Goal: Find contact information: Find contact information

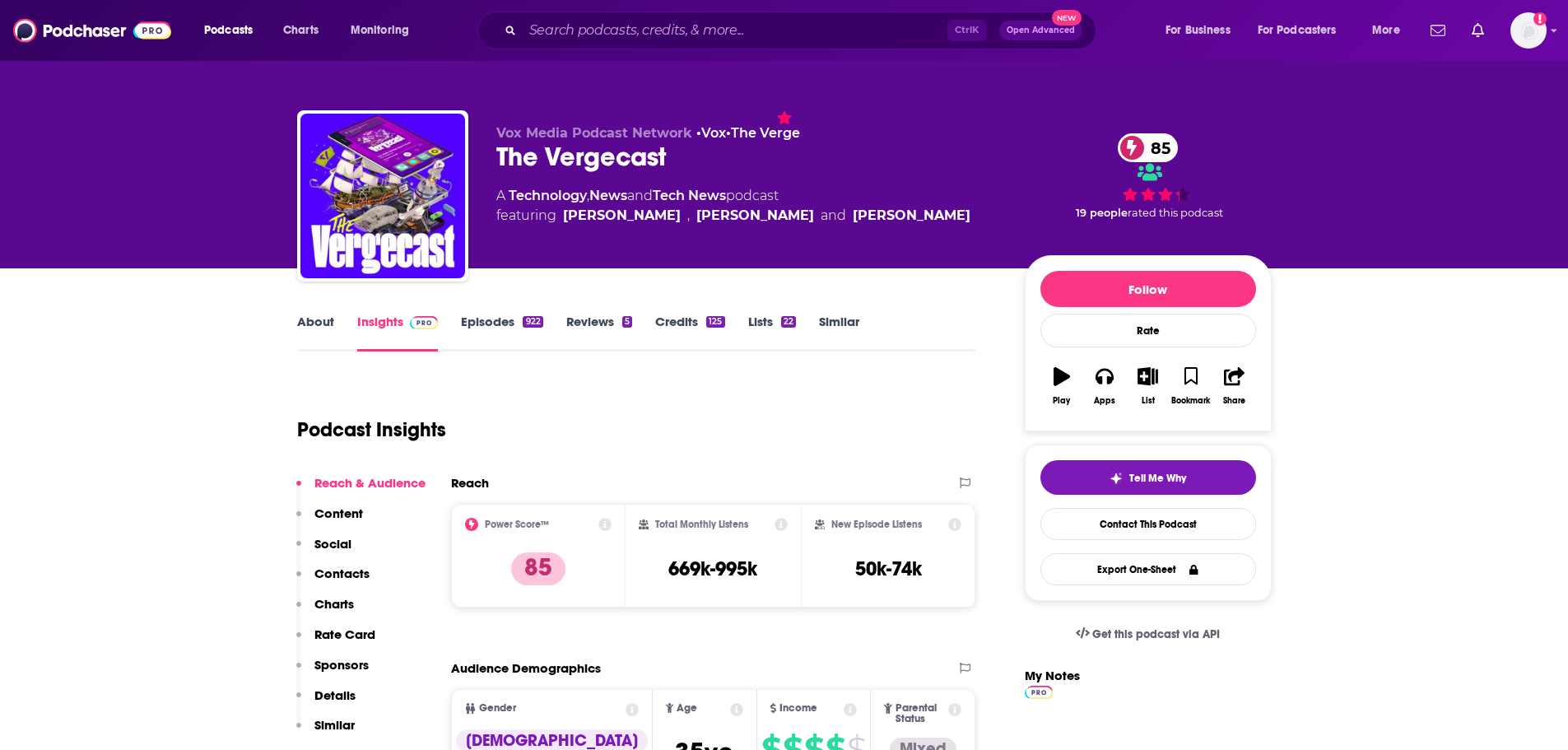
click at [609, 17] on div "Ctrl K Open Advanced New" at bounding box center [786, 31] width 619 height 38
click at [594, 27] on input "Search podcasts, credits, & more..." at bounding box center [735, 31] width 425 height 27
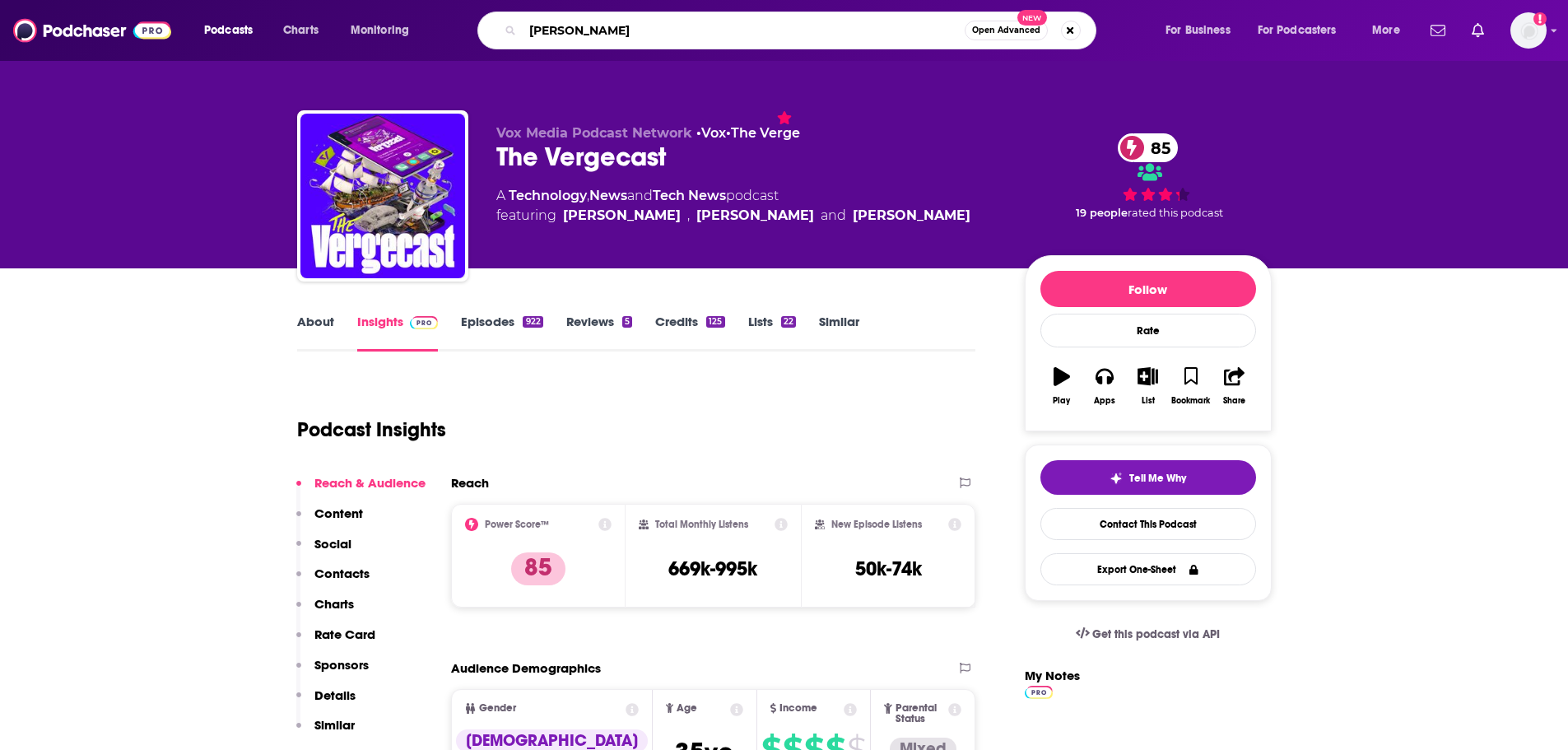
type input "[PERSON_NAME]"
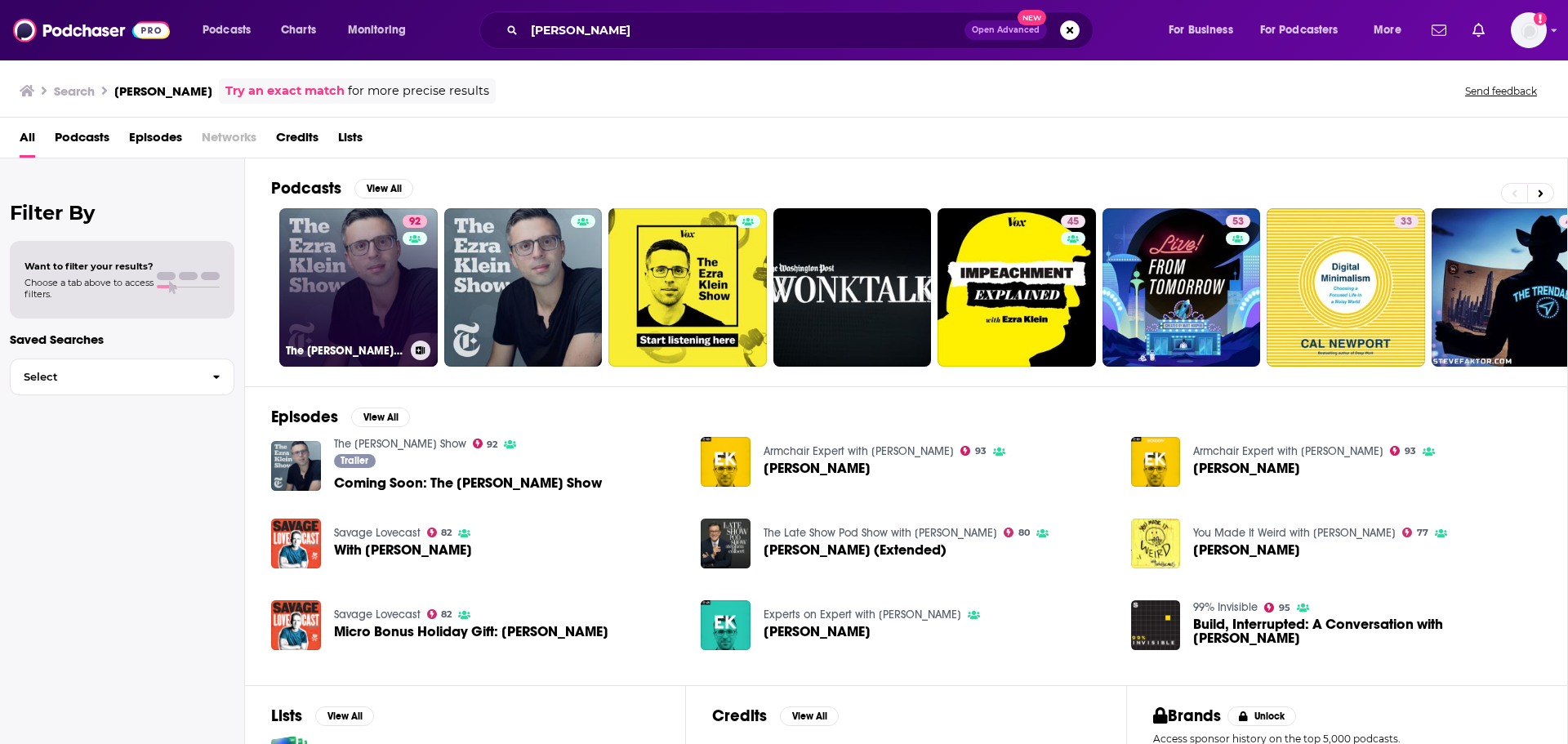
click at [370, 274] on link "92 The [PERSON_NAME] Show" at bounding box center [359, 287] width 158 height 158
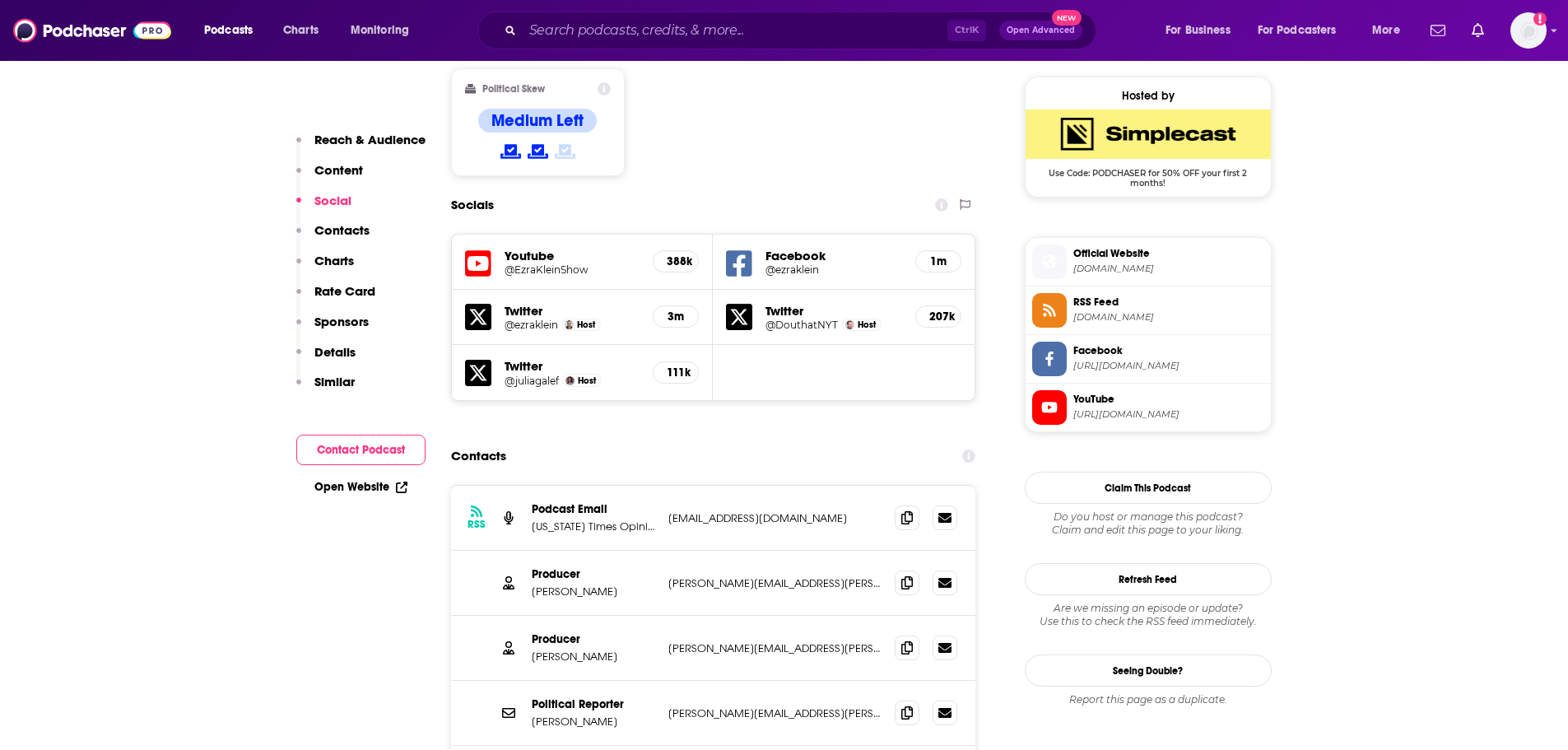
scroll to position [1325, 0]
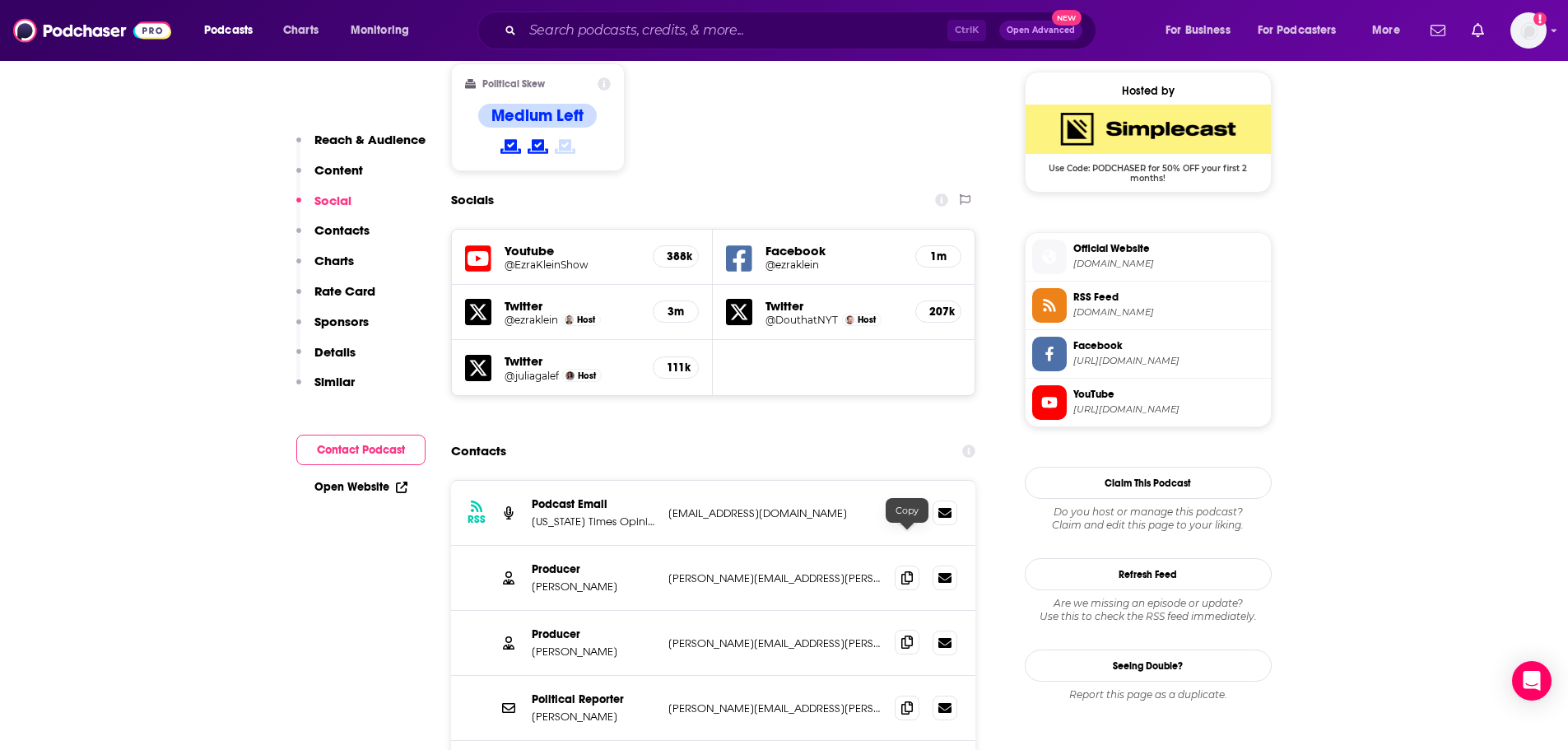
click at [906, 635] on icon at bounding box center [907, 642] width 12 height 13
drag, startPoint x: 783, startPoint y: 539, endPoint x: 665, endPoint y: 541, distance: 118.0
click at [665, 611] on div "Producer [PERSON_NAME] [PERSON_NAME][EMAIL_ADDRESS][PERSON_NAME][DOMAIN_NAME] […" at bounding box center [714, 644] width 525 height 65
copy p "[PERSON_NAME][EMAIL_ADDRESS][PERSON_NAME][DOMAIN_NAME]"
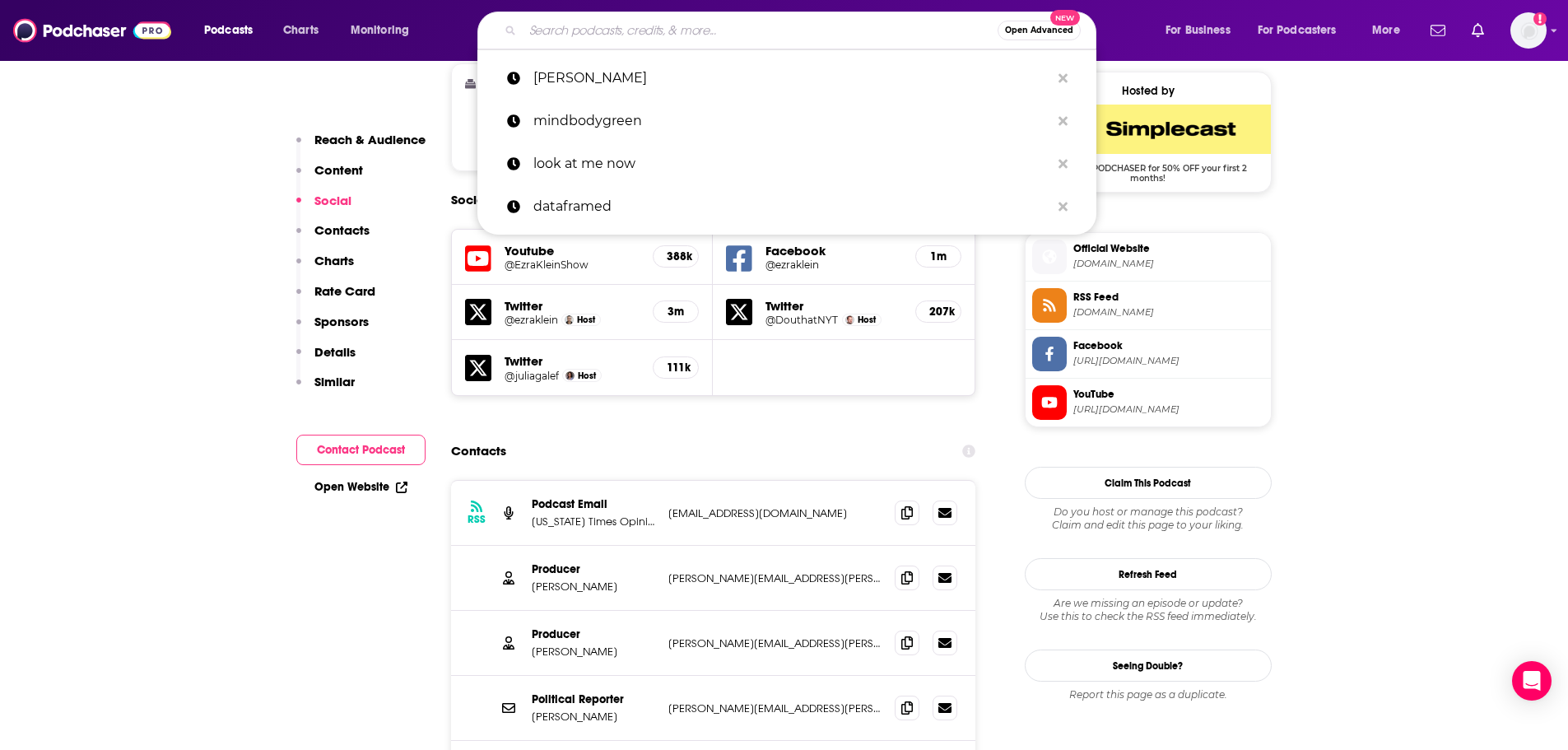
click at [663, 27] on input "Search podcasts, credits, & more..." at bounding box center [760, 31] width 475 height 27
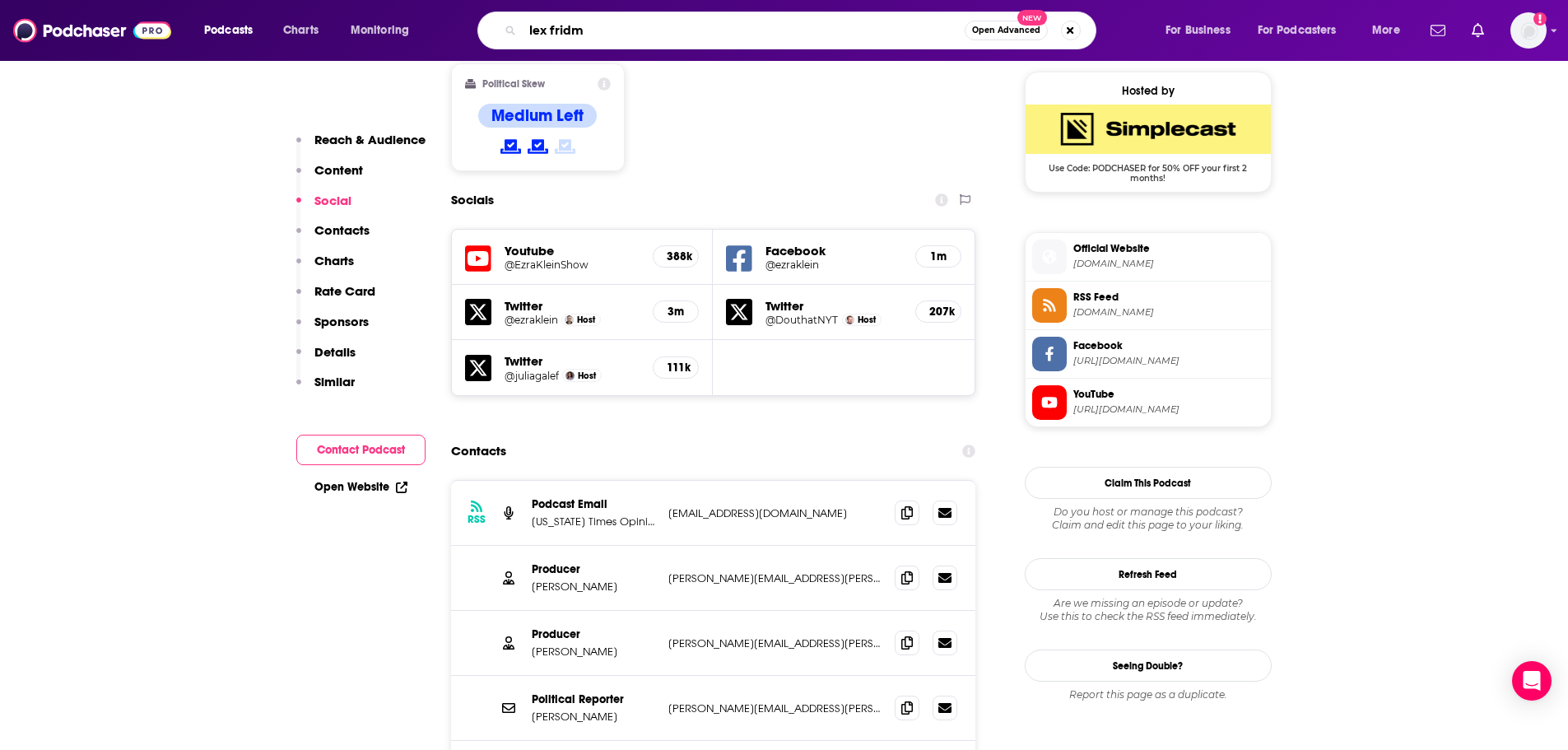
type input "[PERSON_NAME]"
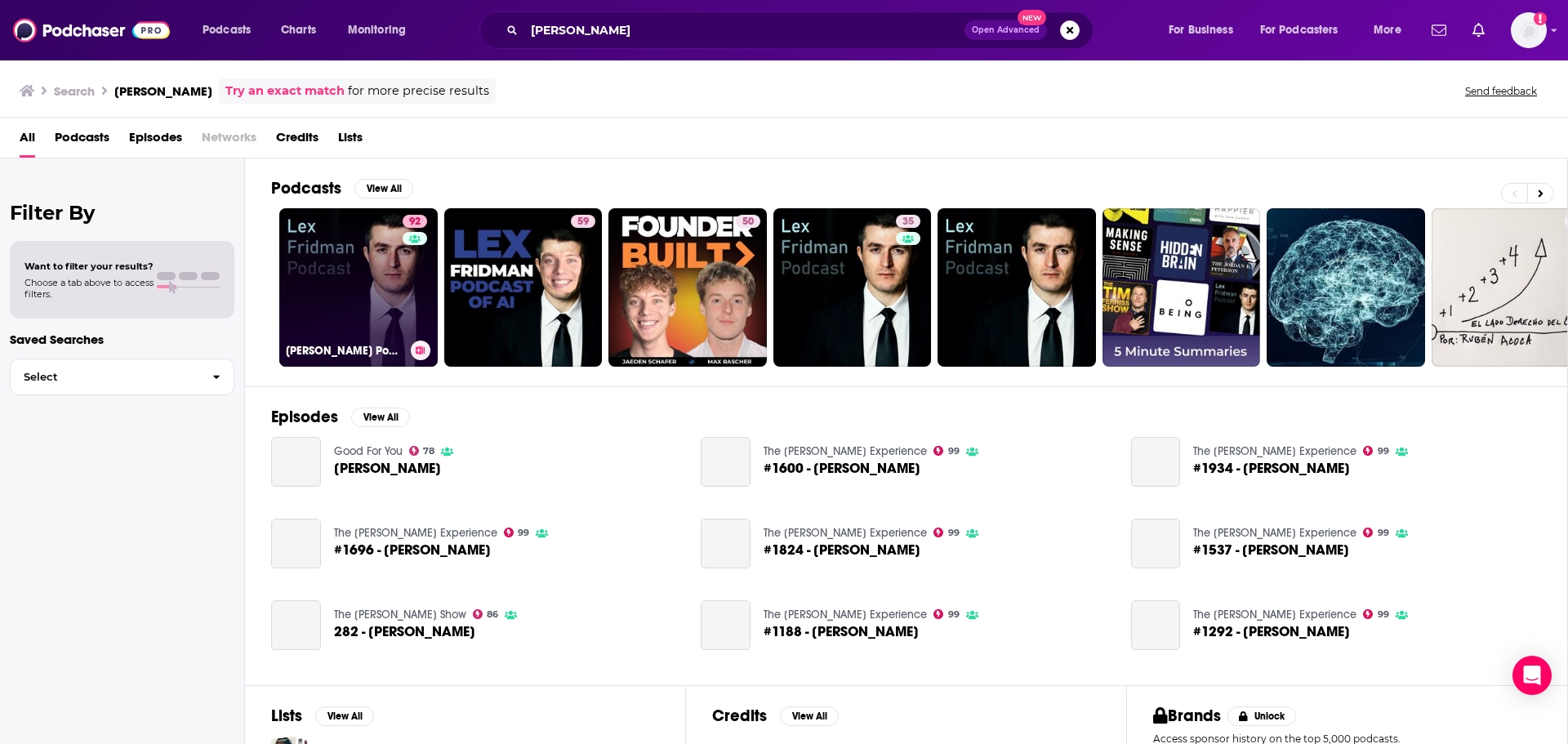
click at [358, 283] on link "92 [PERSON_NAME] Podcast" at bounding box center [359, 287] width 158 height 158
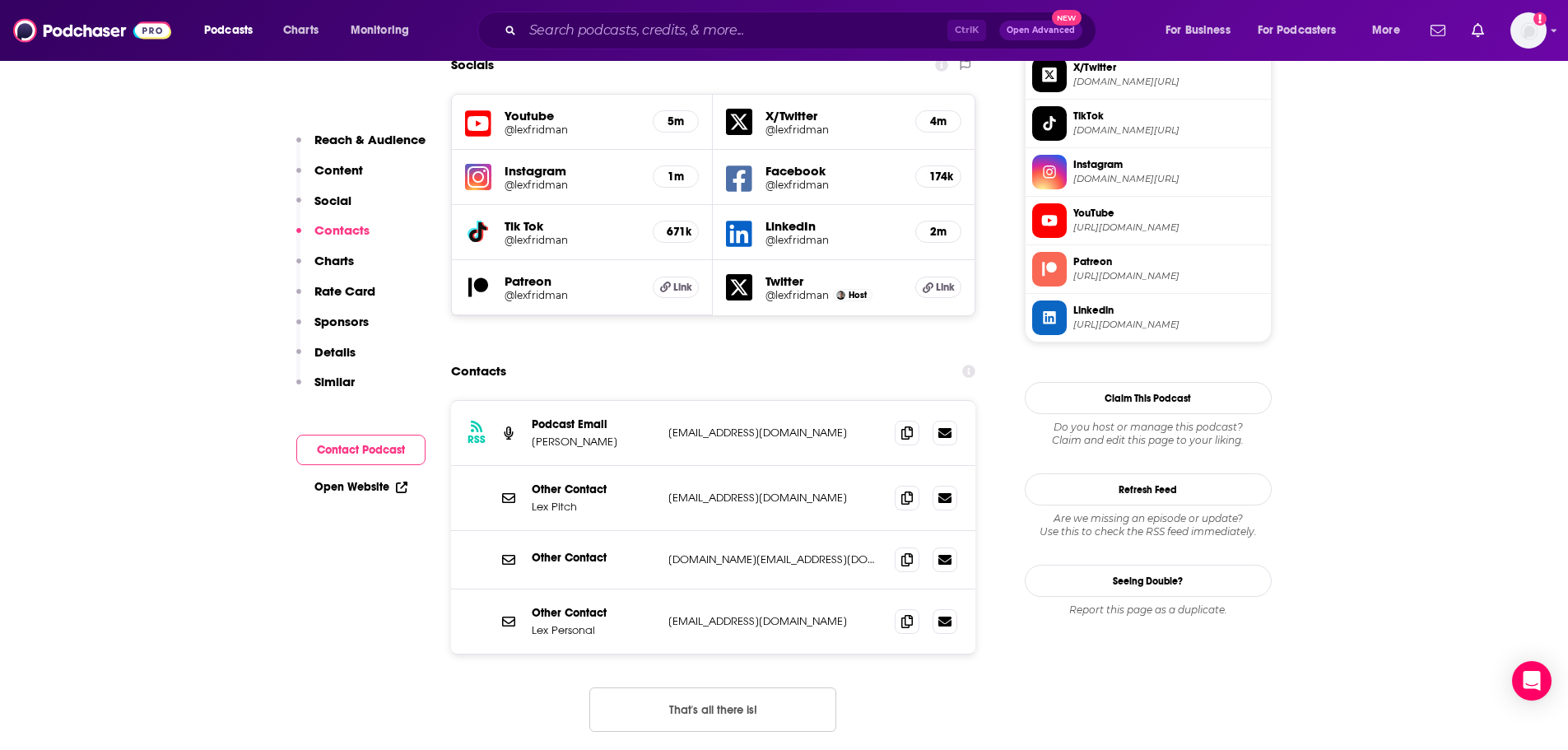
scroll to position [1537, 0]
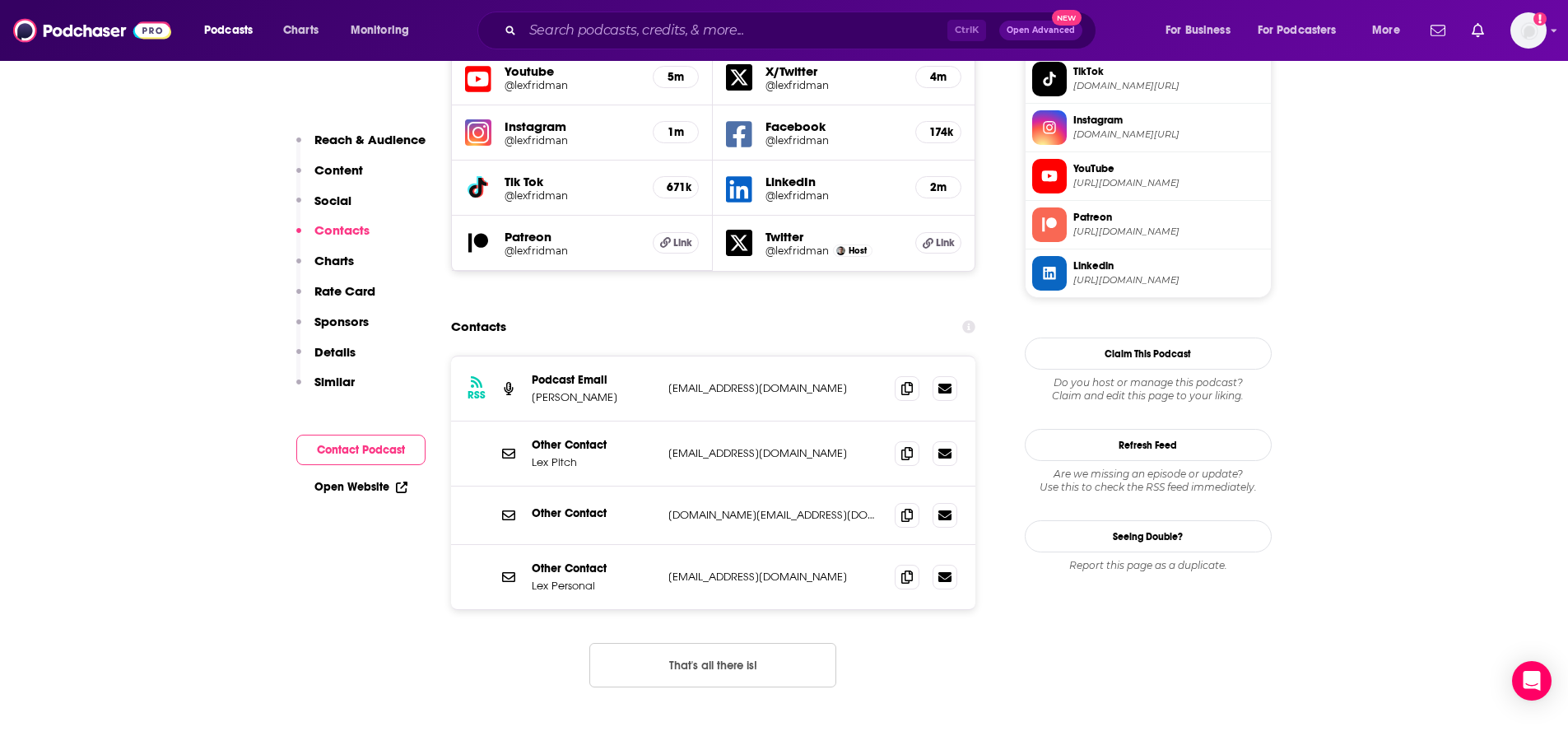
drag, startPoint x: 840, startPoint y: 335, endPoint x: 655, endPoint y: 342, distance: 185.1
click at [655, 422] on div "Other Contact [PERSON_NAME] [EMAIL_ADDRESS][DOMAIN_NAME] [DOMAIN_NAME][EMAIL_AD…" at bounding box center [714, 454] width 525 height 65
click at [806, 357] on div "RSS Podcast Email [PERSON_NAME] [EMAIL_ADDRESS][DOMAIN_NAME] [EMAIL_ADDRESS][DO…" at bounding box center [714, 389] width 525 height 65
drag, startPoint x: 801, startPoint y: 274, endPoint x: 628, endPoint y: 279, distance: 173.1
click at [0, 0] on div "Podcast Email [PERSON_NAME] [EMAIL_ADDRESS][DOMAIN_NAME] [EMAIL_ADDRESS][DOMAIN…" at bounding box center [0, 0] width 0 height 0
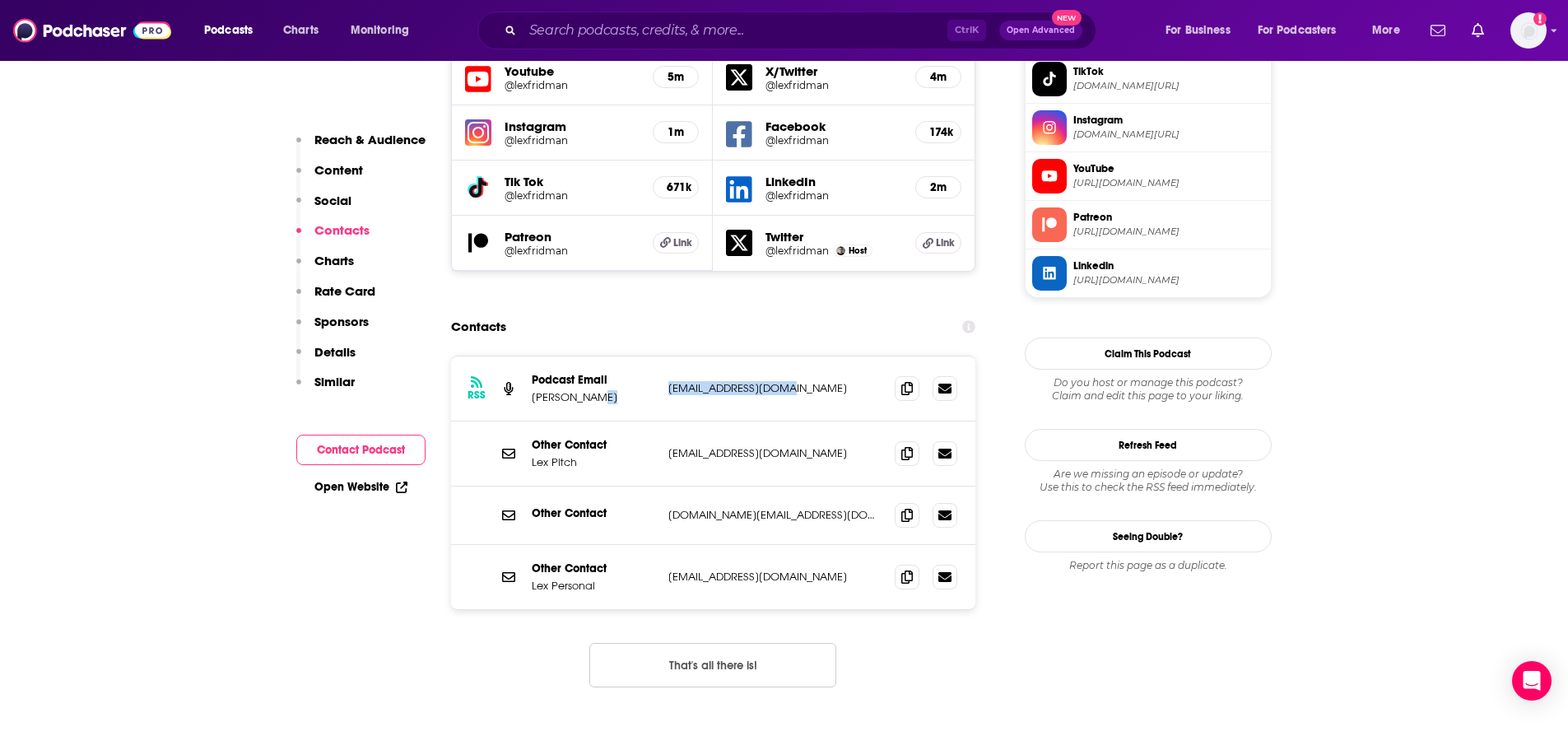
copy div "[EMAIL_ADDRESS][DOMAIN_NAME]"
click at [674, 31] on input "Search podcasts, credits, & more..." at bounding box center [735, 31] width 425 height 27
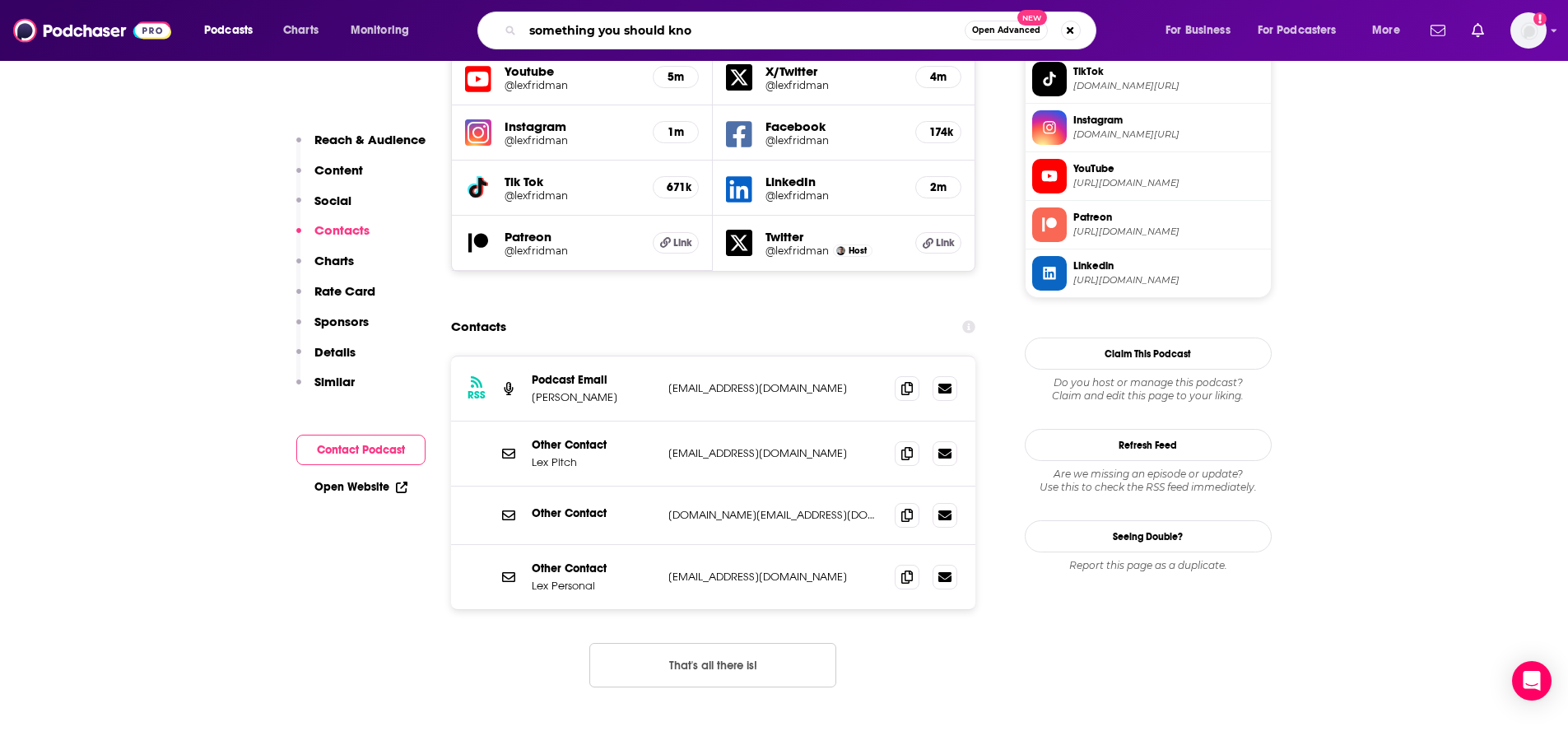
type input "something you should know"
